Goal: Task Accomplishment & Management: Use online tool/utility

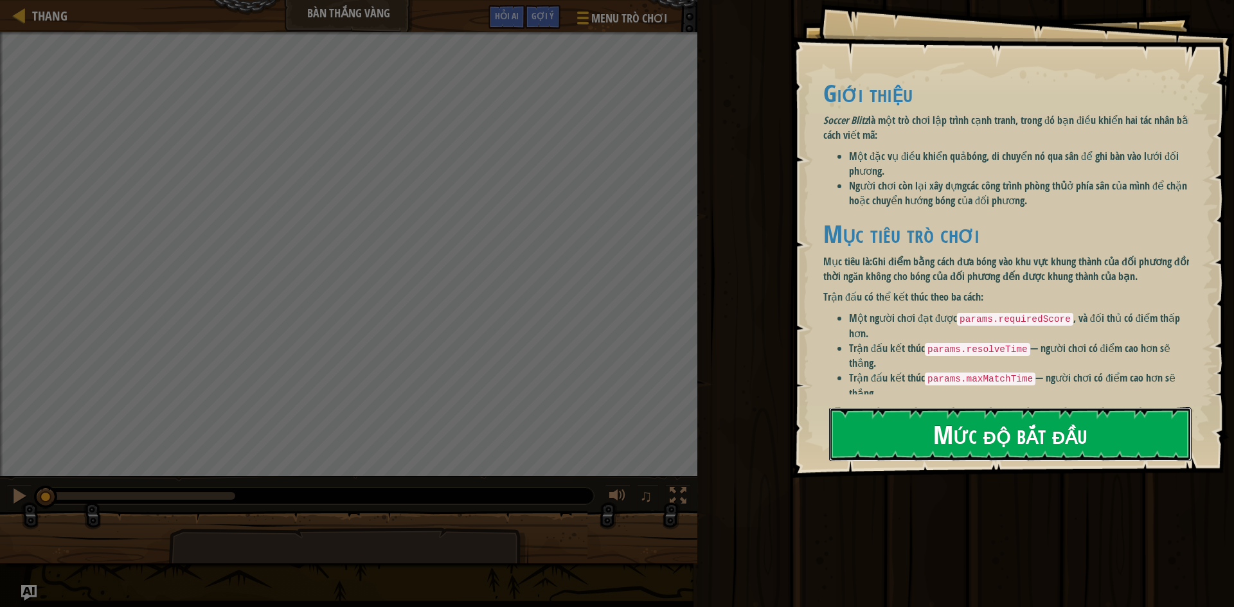
click at [944, 440] on font "Mức độ bắt đầu" at bounding box center [1010, 434] width 154 height 35
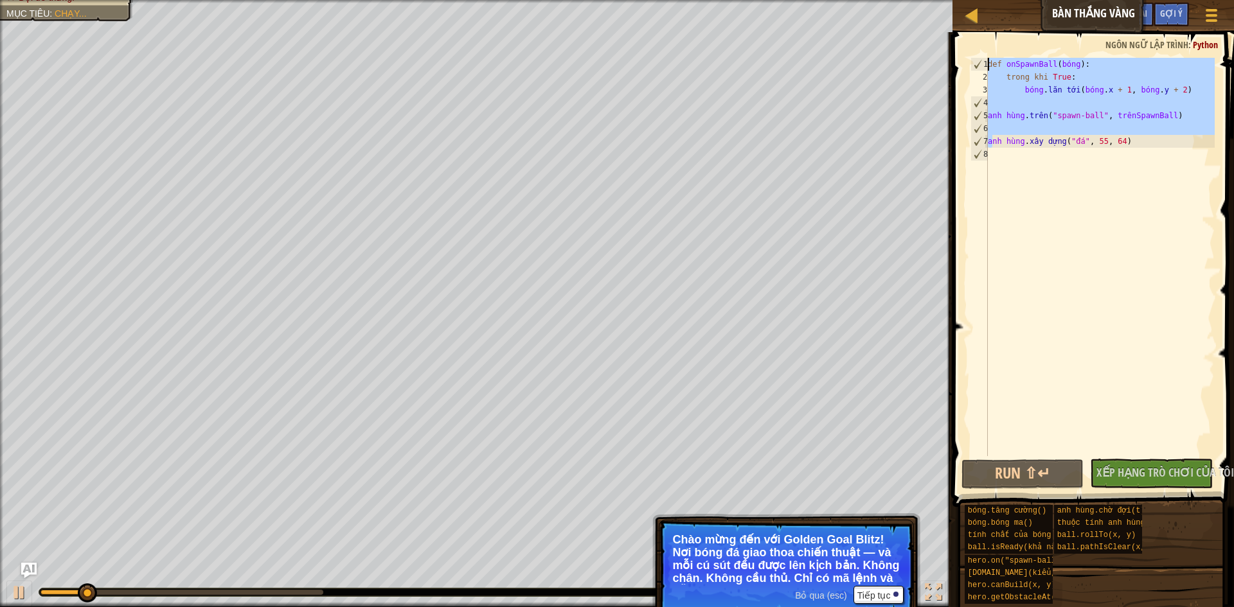
drag, startPoint x: 1157, startPoint y: 146, endPoint x: 983, endPoint y: 62, distance: 193.2
click at [983, 62] on div "1 2 3 4 5 6 7 8 def onSpawnBall ( bóng ) : trong khi True : bóng . lăn tới ( bó…" at bounding box center [1091, 257] width 247 height 399
type textarea "def onSpawnBall(ball): while True:"
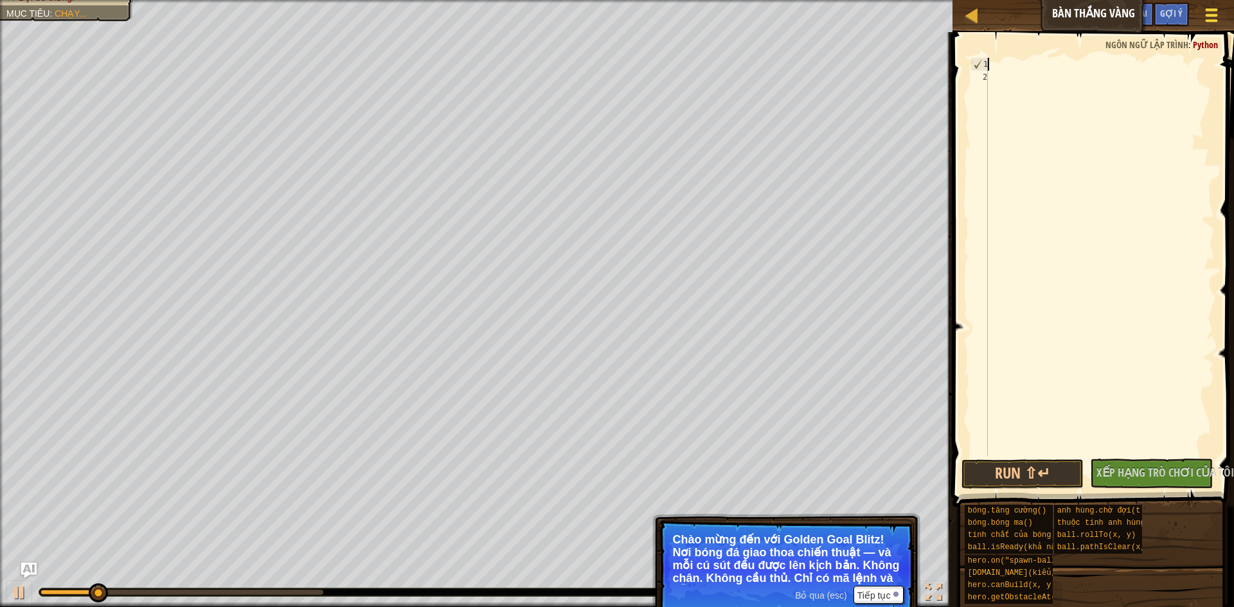
click at [1203, 15] on div at bounding box center [1211, 15] width 17 height 19
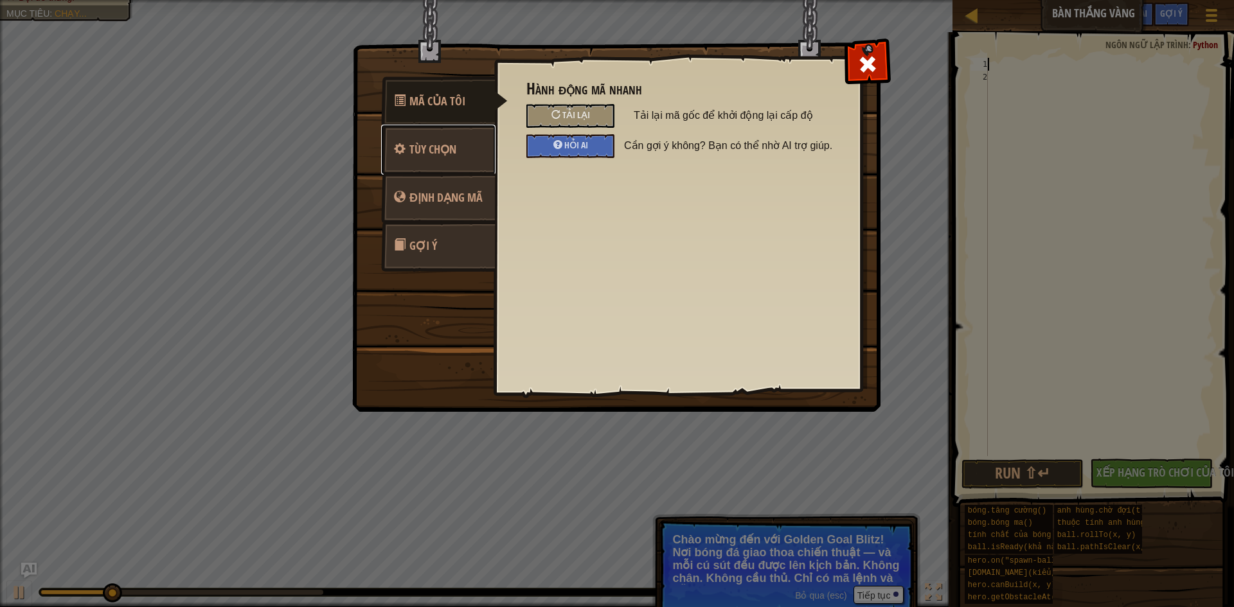
click at [456, 148] on font "Tùy chọn" at bounding box center [432, 149] width 47 height 16
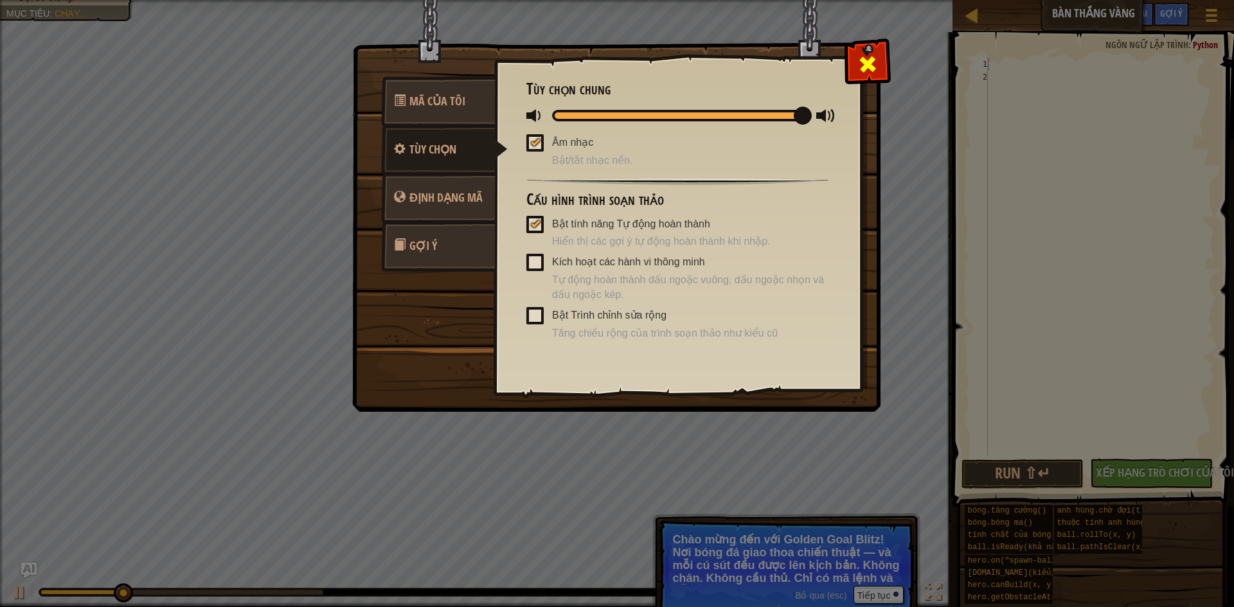
click at [886, 56] on div at bounding box center [867, 61] width 40 height 40
